Goal: Task Accomplishment & Management: Use online tool/utility

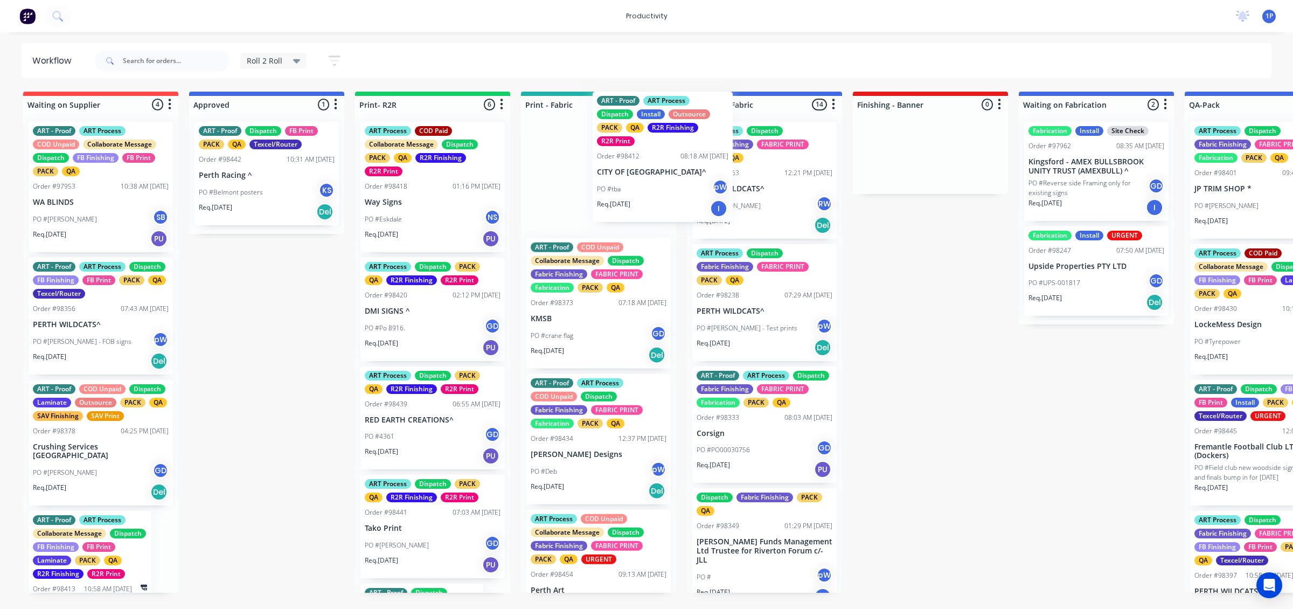
scroll to position [470, 0]
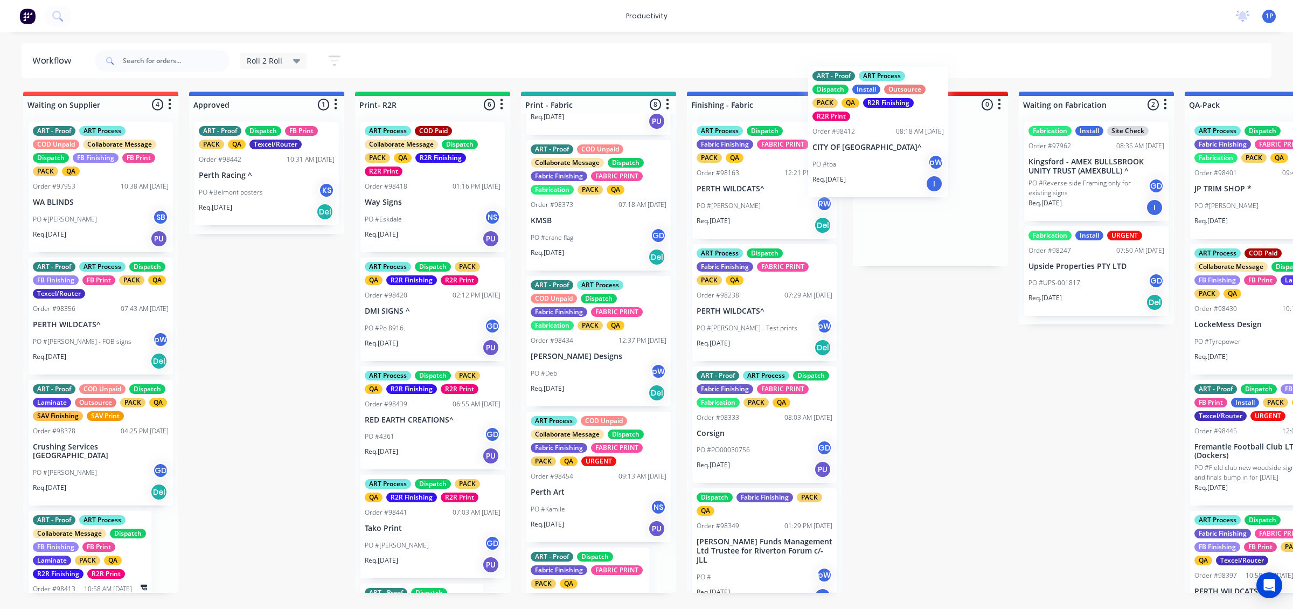
drag, startPoint x: 448, startPoint y: 229, endPoint x: 904, endPoint y: 175, distance: 459.4
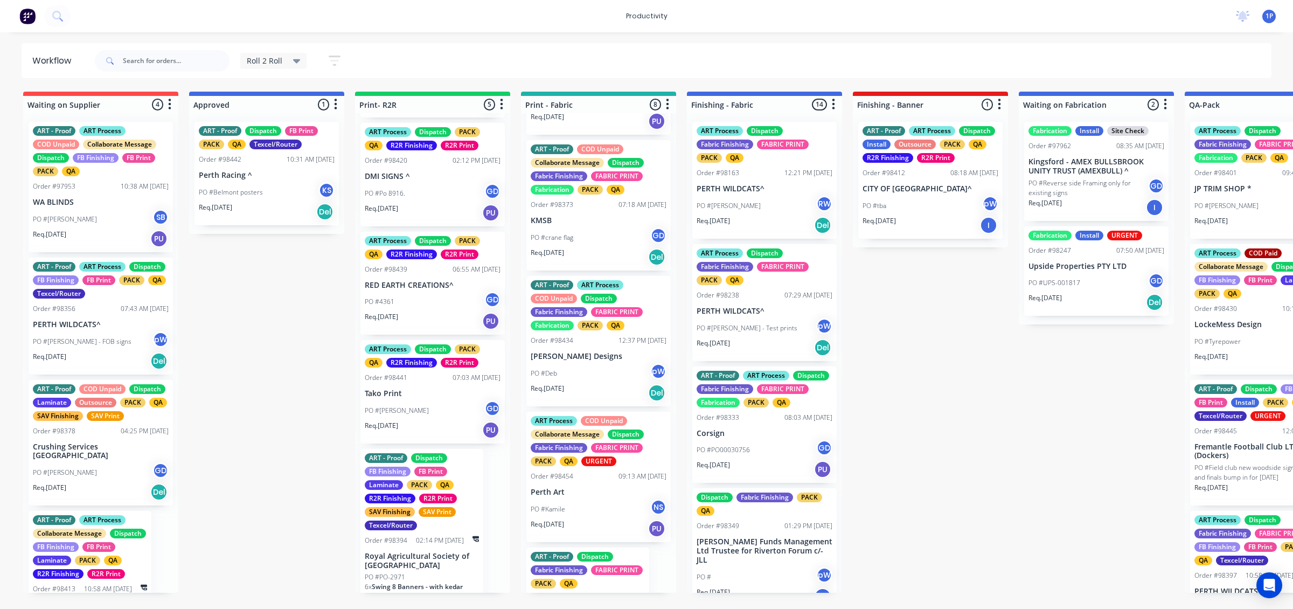
scroll to position [154, 0]
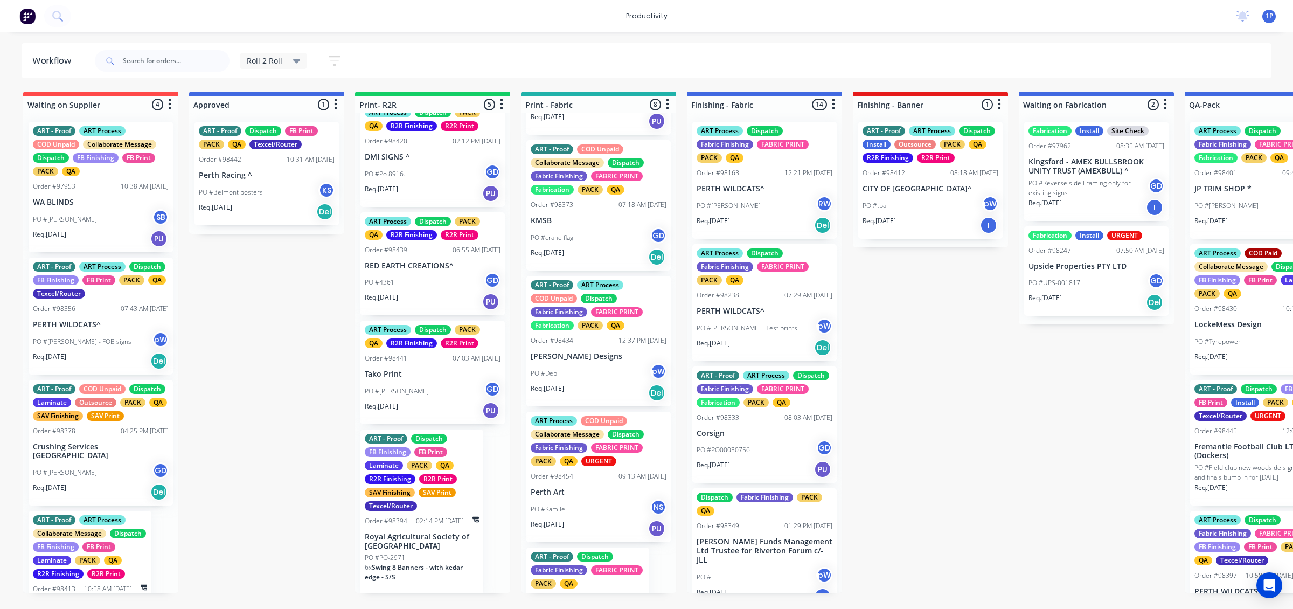
click at [423, 535] on p "Royal Agricultural Society of [GEOGRAPHIC_DATA]" at bounding box center [422, 541] width 114 height 18
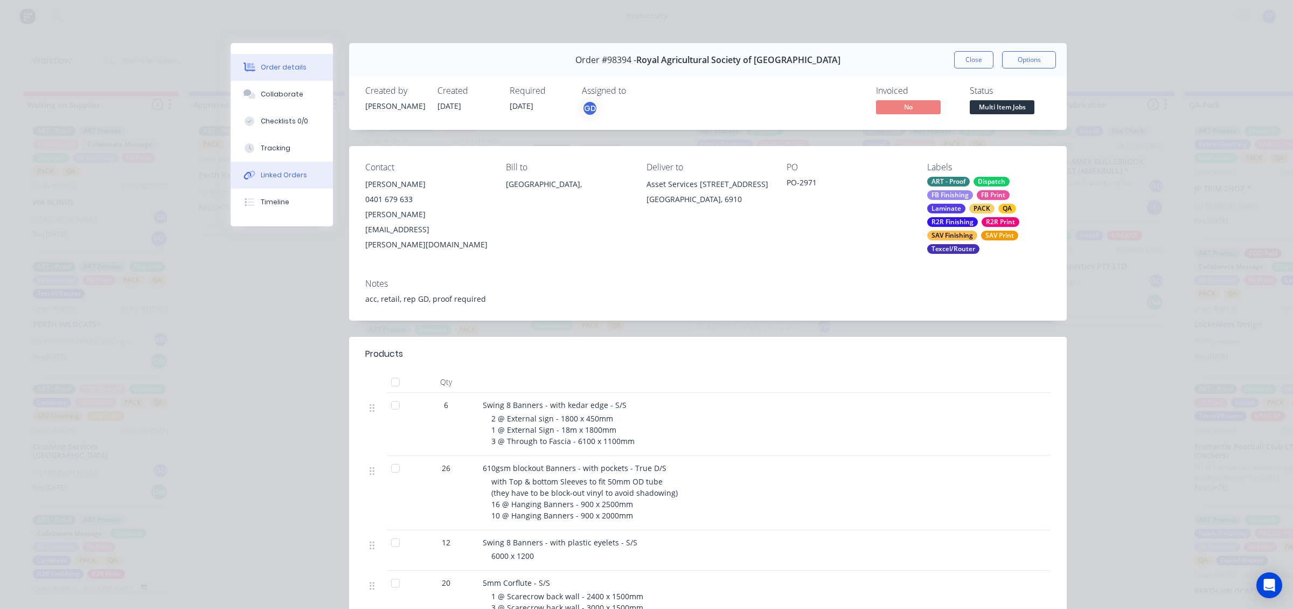
drag, startPoint x: 284, startPoint y: 152, endPoint x: 326, endPoint y: 172, distance: 46.5
click at [285, 152] on button "Tracking" at bounding box center [282, 148] width 102 height 27
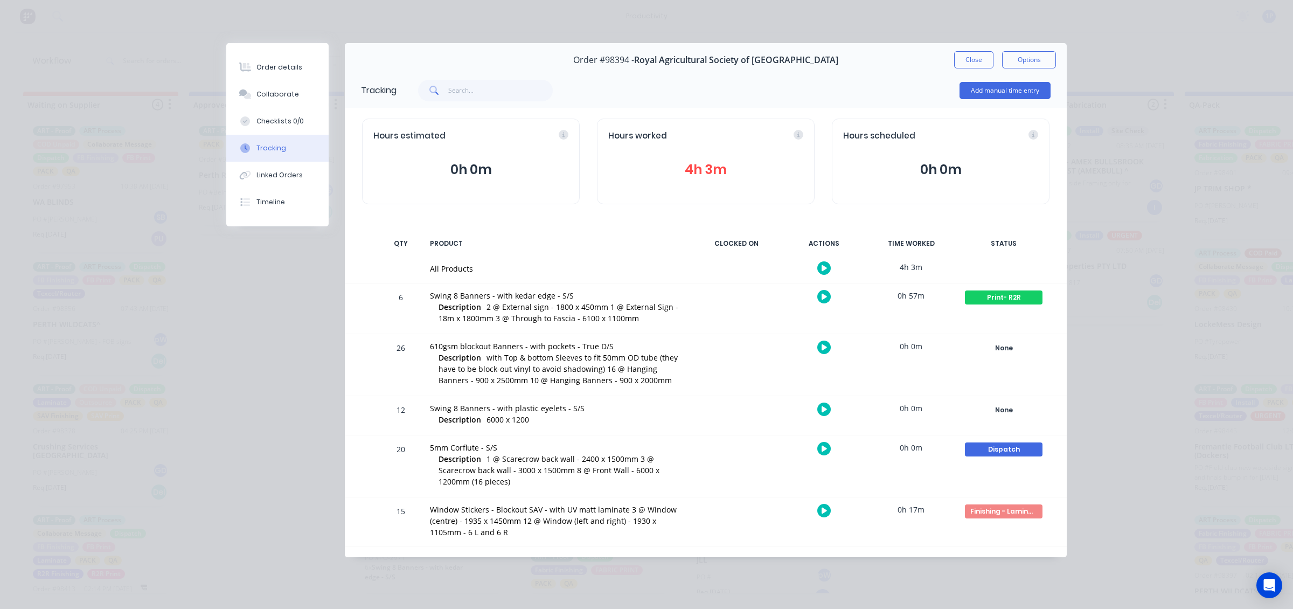
click at [830, 345] on div at bounding box center [823, 347] width 81 height 26
click at [819, 348] on button "button" at bounding box center [823, 346] width 13 height 13
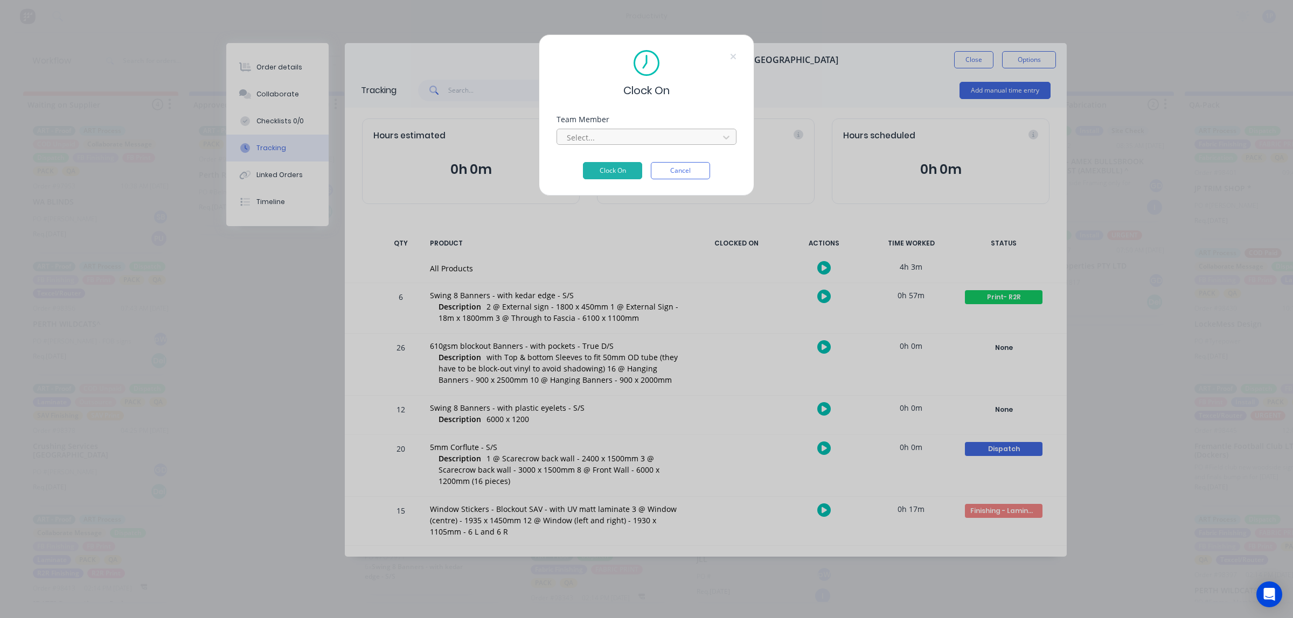
click at [661, 143] on div at bounding box center [640, 137] width 148 height 13
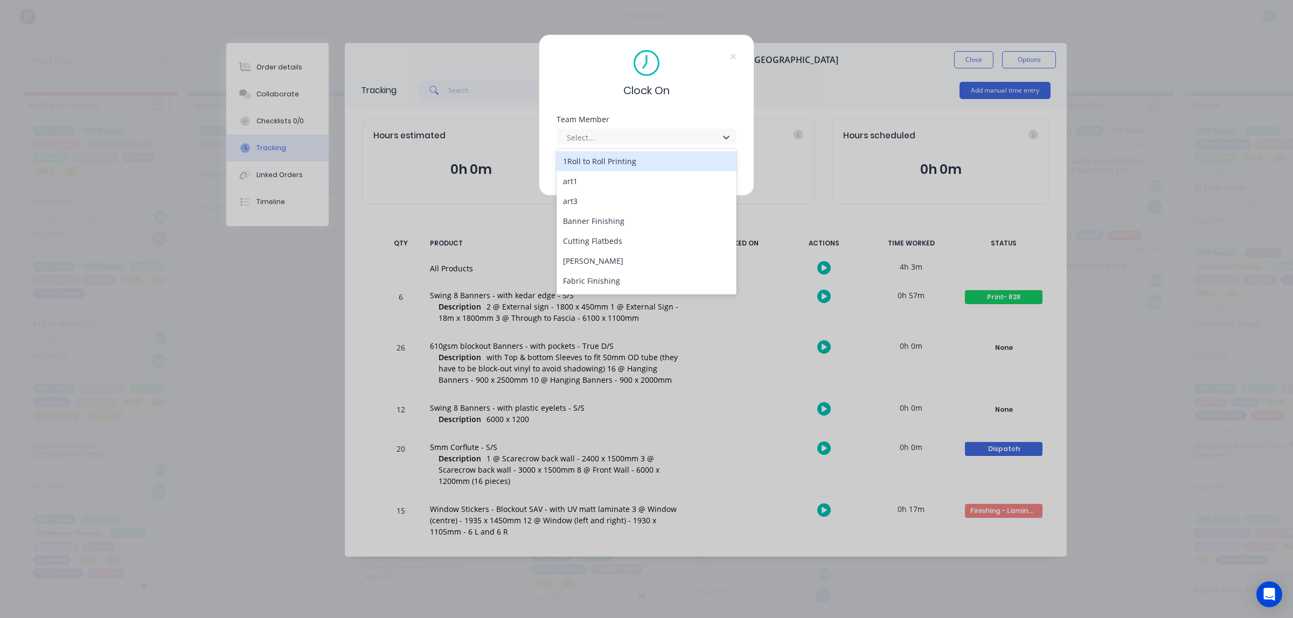
click at [654, 159] on div "1Roll to Roll Printing" at bounding box center [646, 161] width 180 height 20
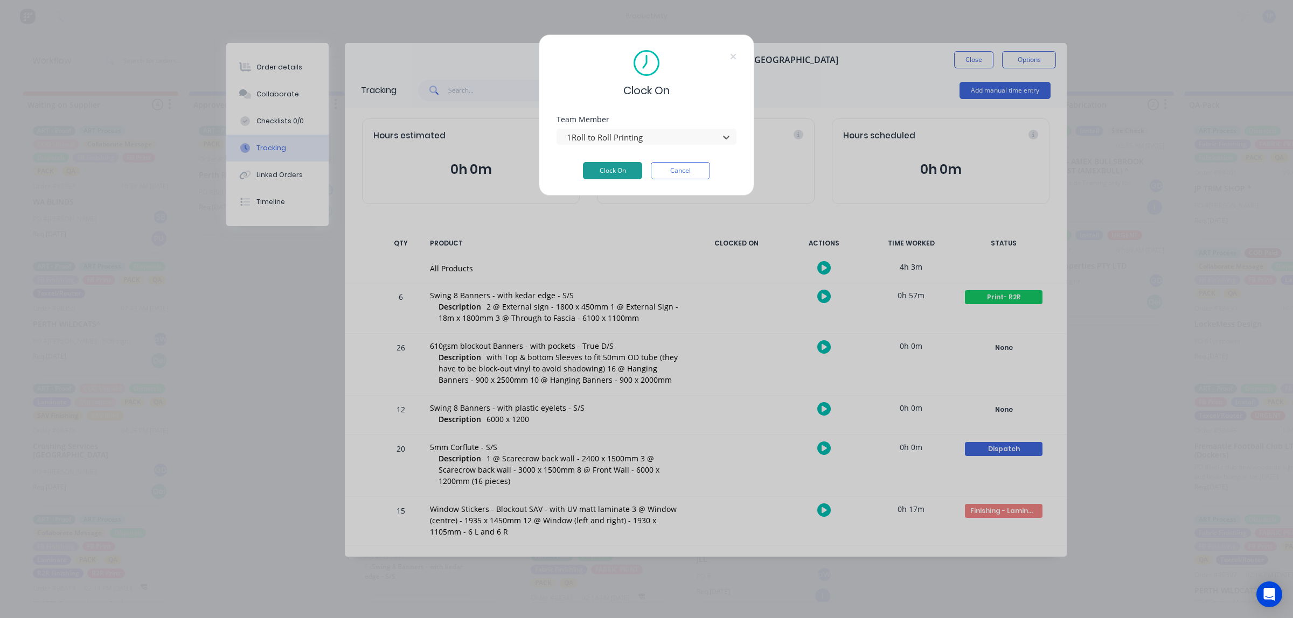
click at [630, 174] on button "Clock On" at bounding box center [612, 170] width 59 height 17
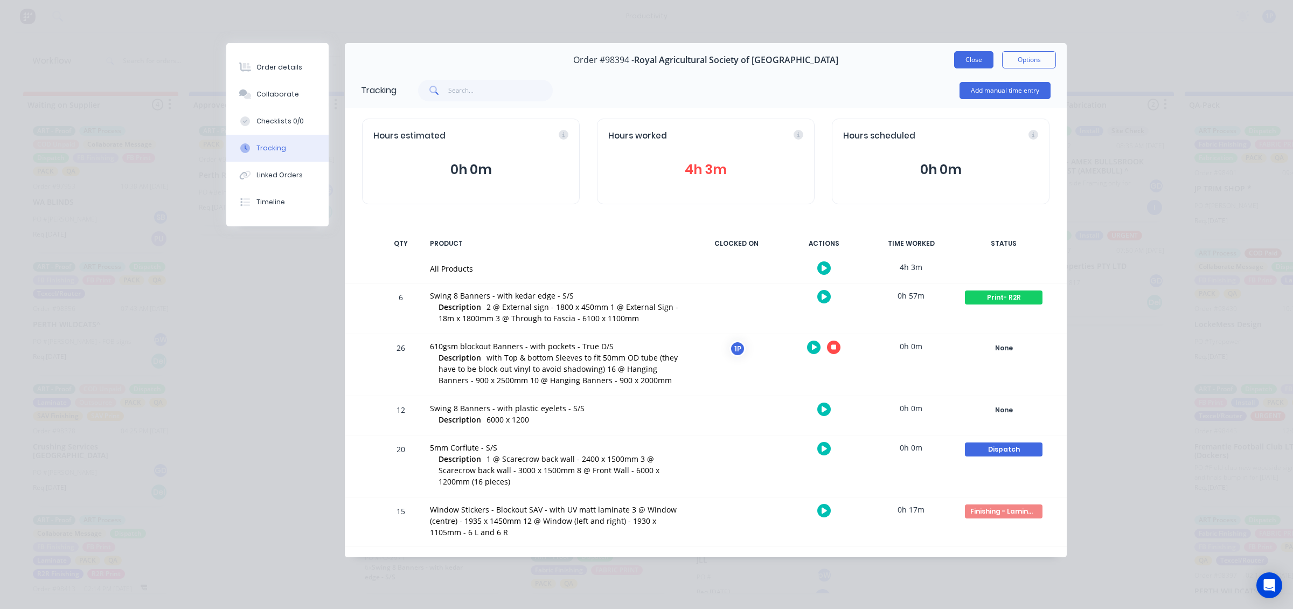
click at [965, 55] on button "Close" at bounding box center [973, 59] width 39 height 17
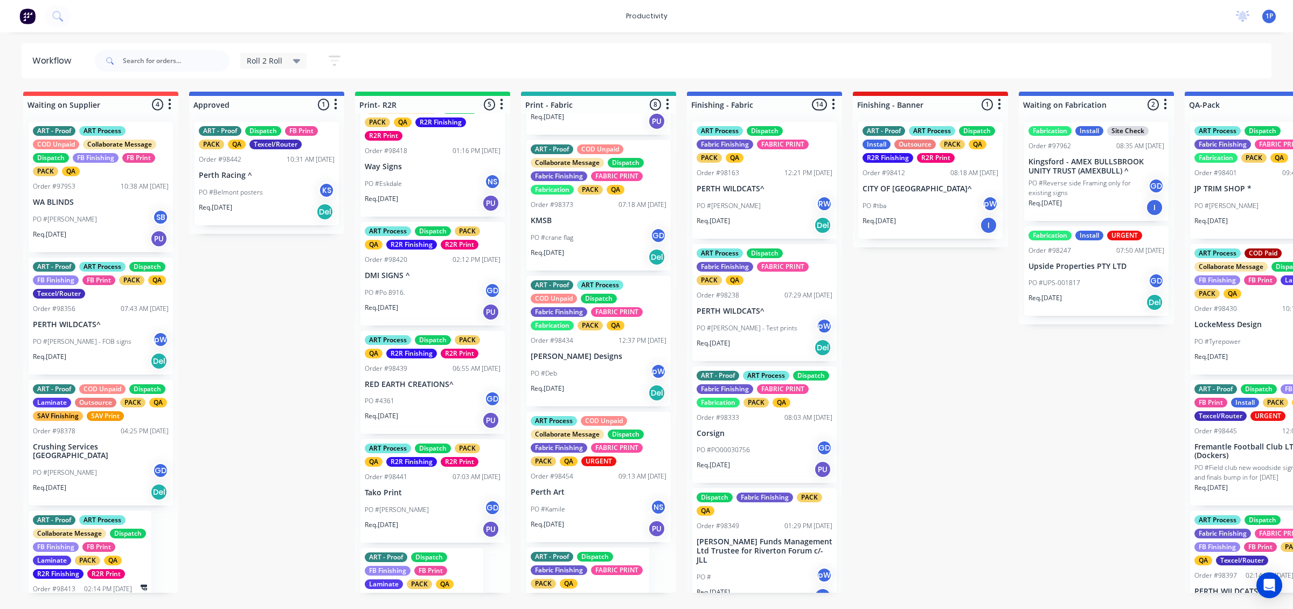
scroll to position [0, 0]
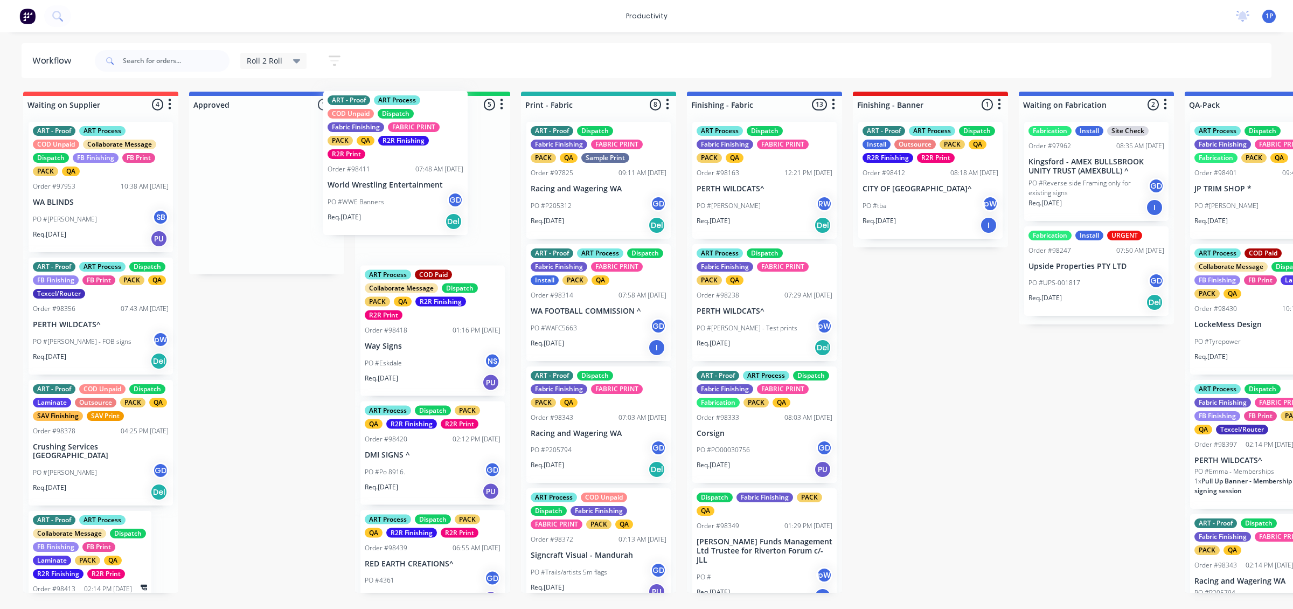
drag, startPoint x: 313, startPoint y: 235, endPoint x: 450, endPoint y: 203, distance: 139.9
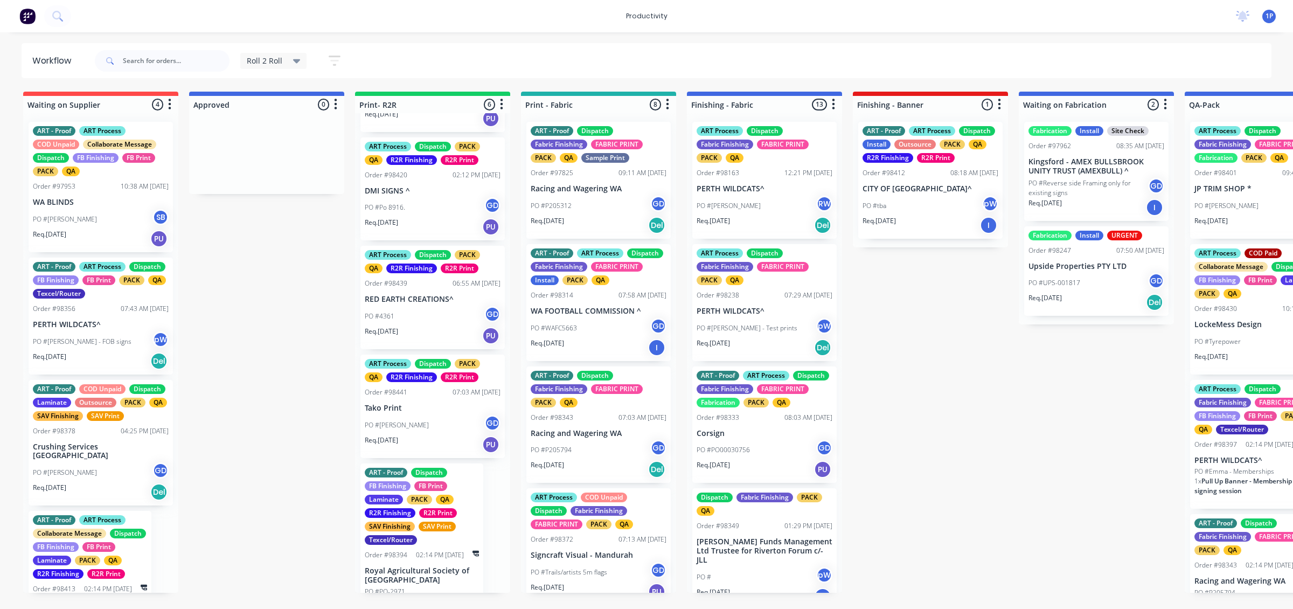
scroll to position [303, 0]
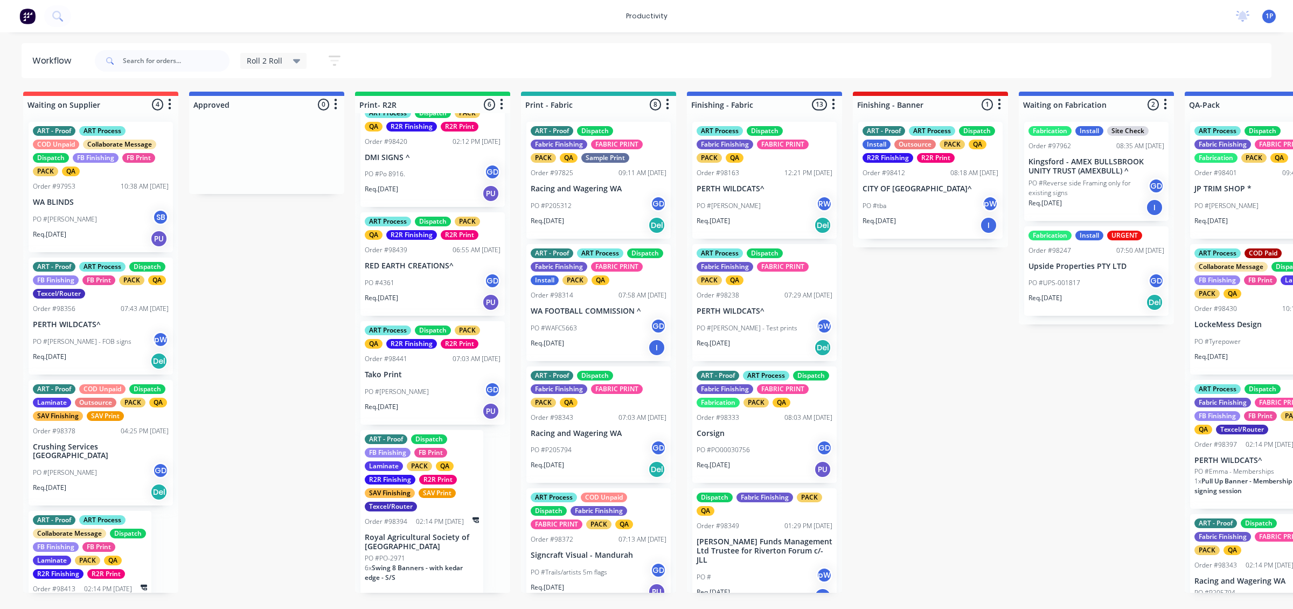
click at [434, 391] on div "PO #Danielle - mesh GD" at bounding box center [433, 391] width 136 height 20
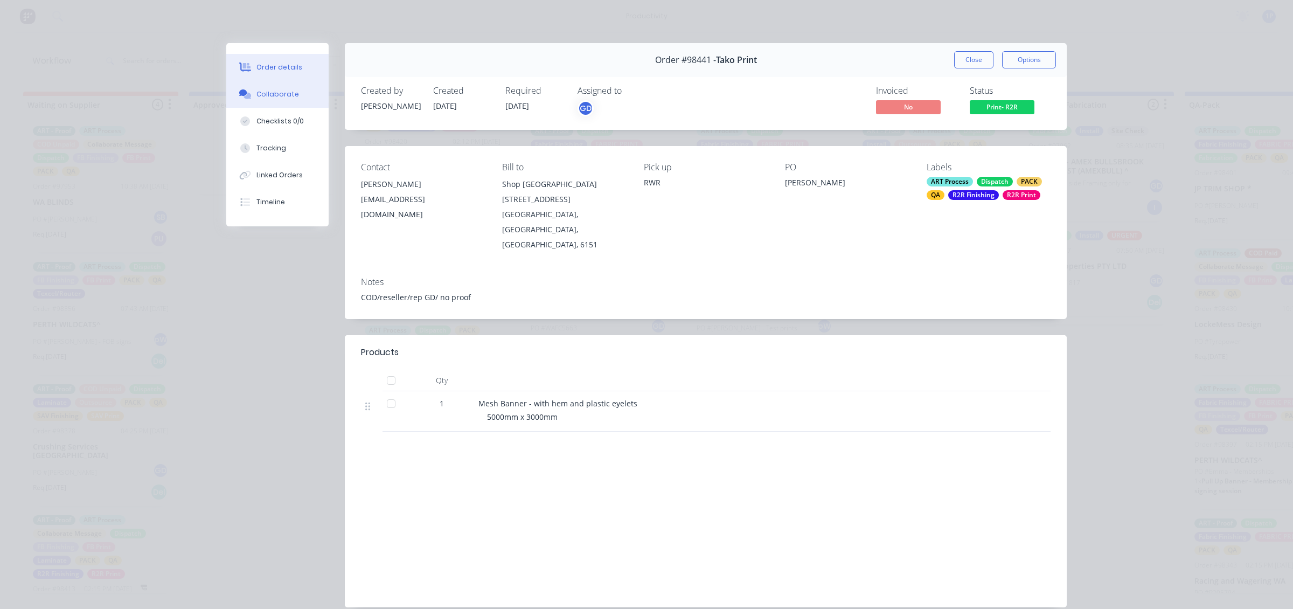
click at [256, 95] on div "Collaborate" at bounding box center [277, 94] width 43 height 10
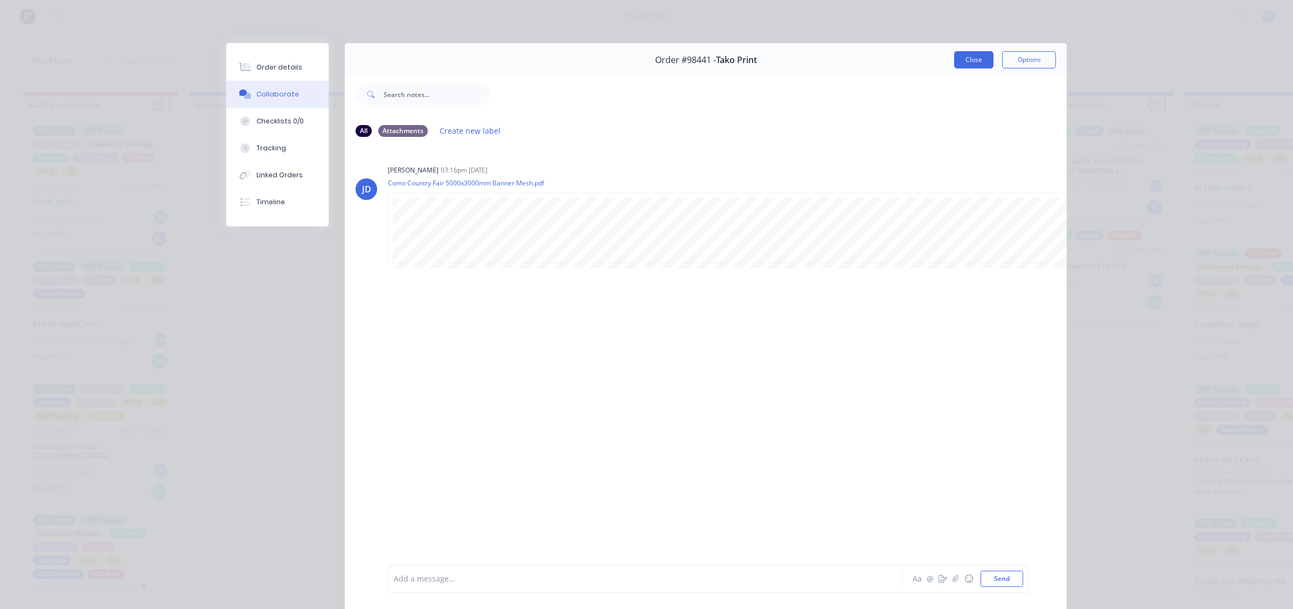
click at [959, 55] on button "Close" at bounding box center [973, 59] width 39 height 17
